Goal: Transaction & Acquisition: Book appointment/travel/reservation

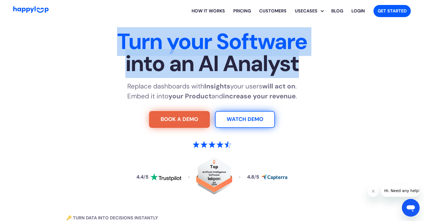
drag, startPoint x: 79, startPoint y: 46, endPoint x: 339, endPoint y: 67, distance: 261.1
click at [339, 67] on h1 "Turn your Software into an AI Analyst" at bounding box center [212, 53] width 344 height 44
click at [339, 67] on span "into an AI Analyst" at bounding box center [212, 64] width 344 height 22
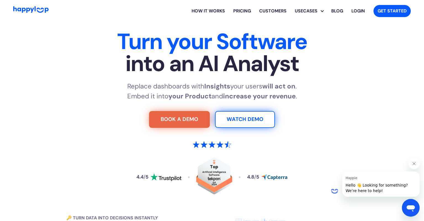
click at [246, 11] on link "Pricing" at bounding box center [242, 11] width 26 height 18
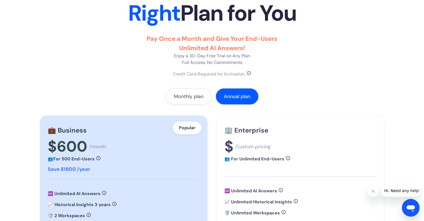
scroll to position [76, 0]
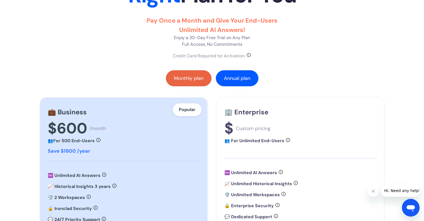
click at [184, 84] on link "Monthly plan" at bounding box center [189, 78] width 46 height 16
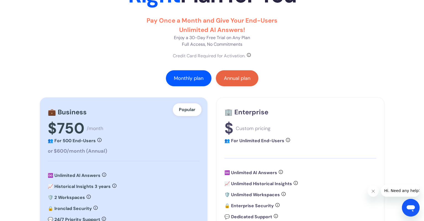
click at [226, 77] on div "Annual plan" at bounding box center [237, 79] width 26 height 6
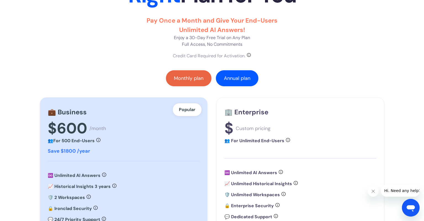
click at [194, 78] on div "Monthly plan" at bounding box center [189, 79] width 30 height 6
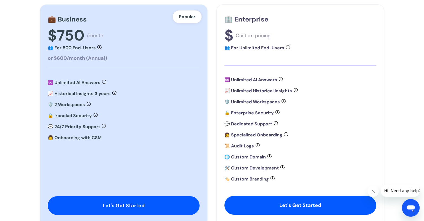
scroll to position [0, 0]
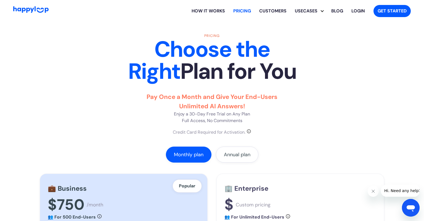
click at [214, 12] on link "How it works" at bounding box center [208, 11] width 42 height 18
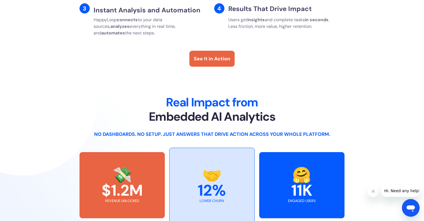
click at [209, 55] on div "See It in Action" at bounding box center [212, 58] width 36 height 7
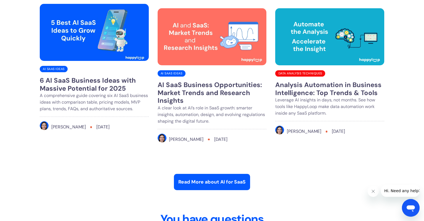
scroll to position [2187, 0]
